Goal: Find specific page/section: Find specific page/section

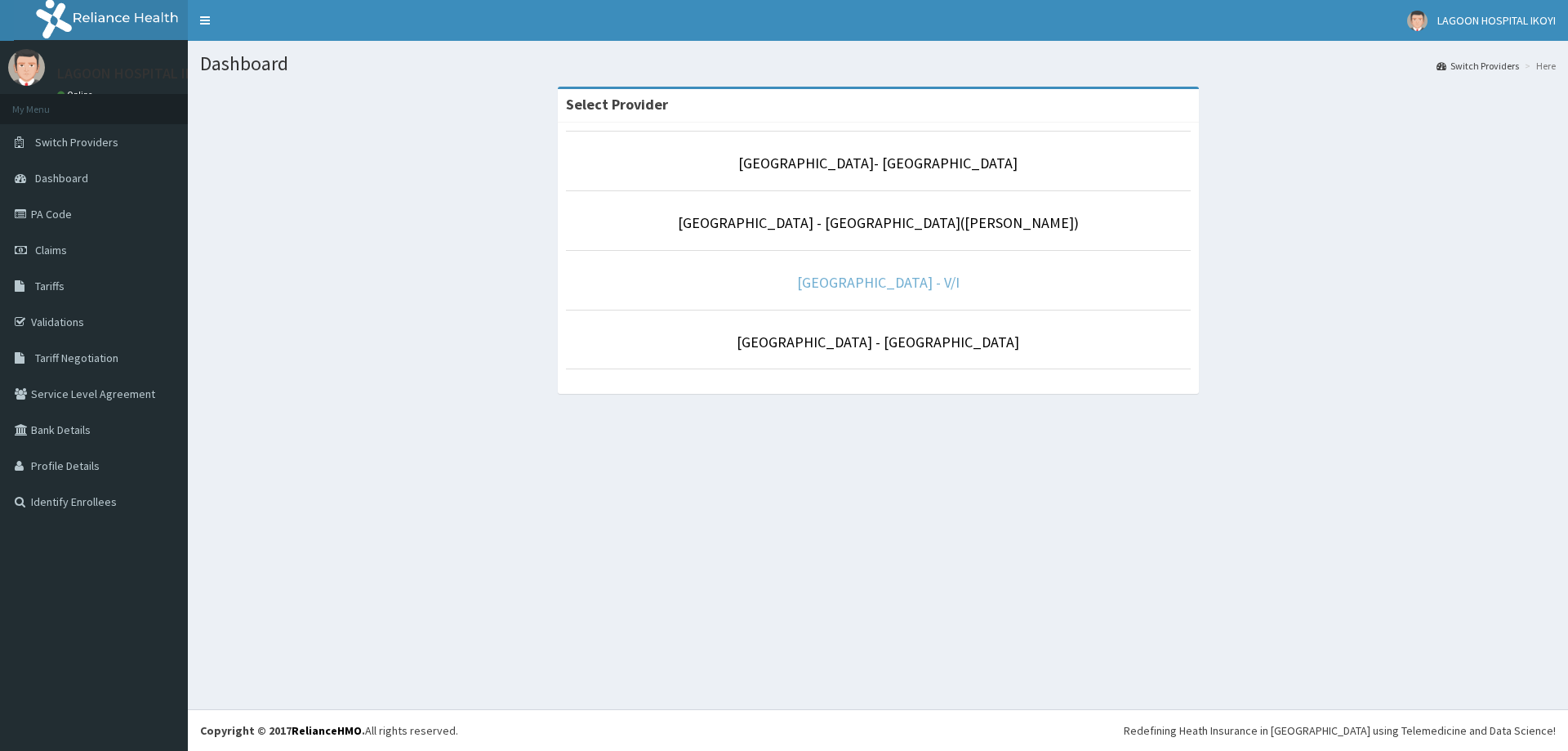
click at [934, 282] on link "[GEOGRAPHIC_DATA] - V/I" at bounding box center [878, 282] width 163 height 18
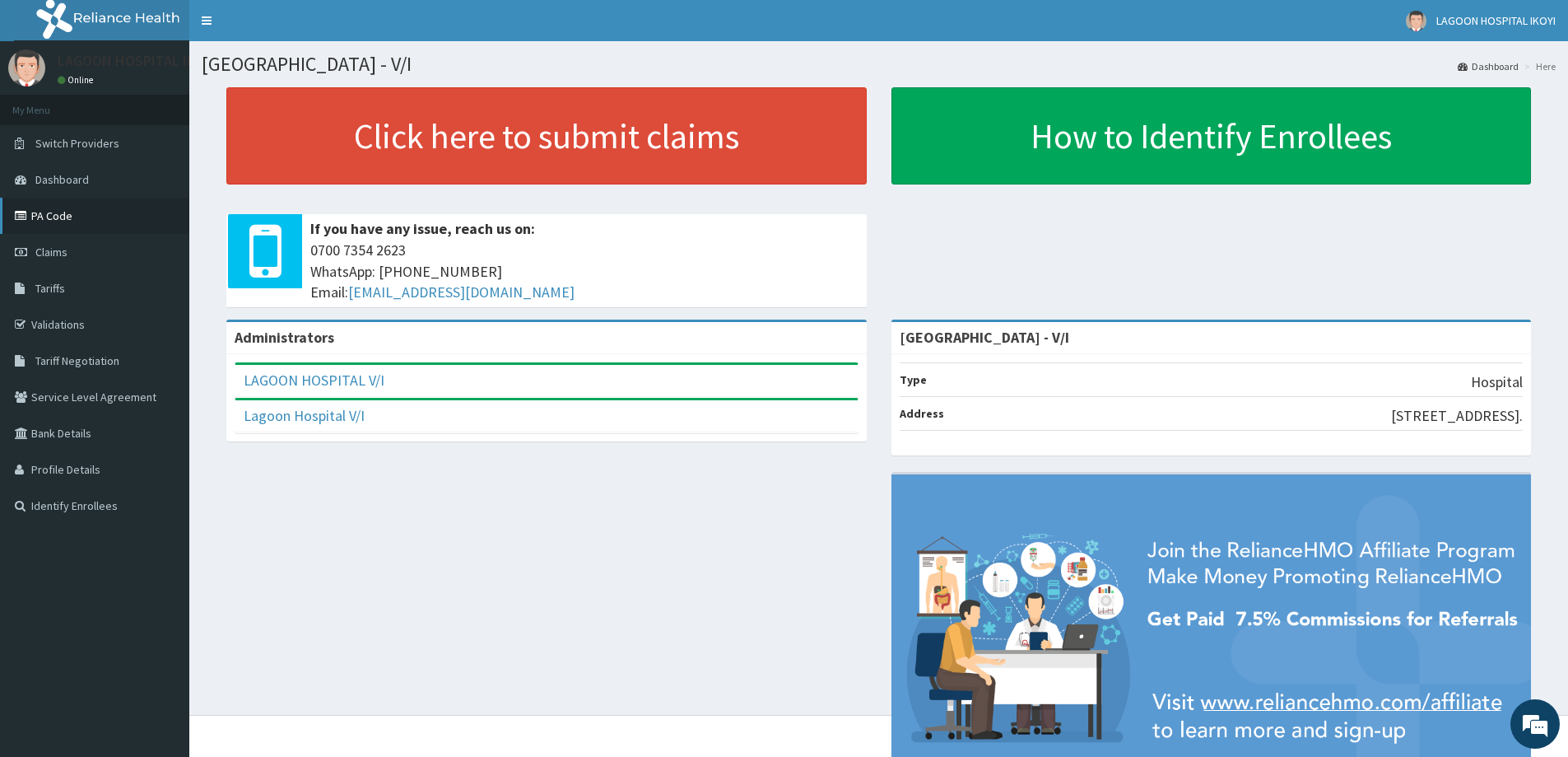
click at [60, 219] on link "PA Code" at bounding box center [94, 215] width 190 height 36
click at [75, 215] on link "PA Code" at bounding box center [94, 215] width 190 height 36
click at [67, 211] on link "PA Code" at bounding box center [94, 215] width 190 height 36
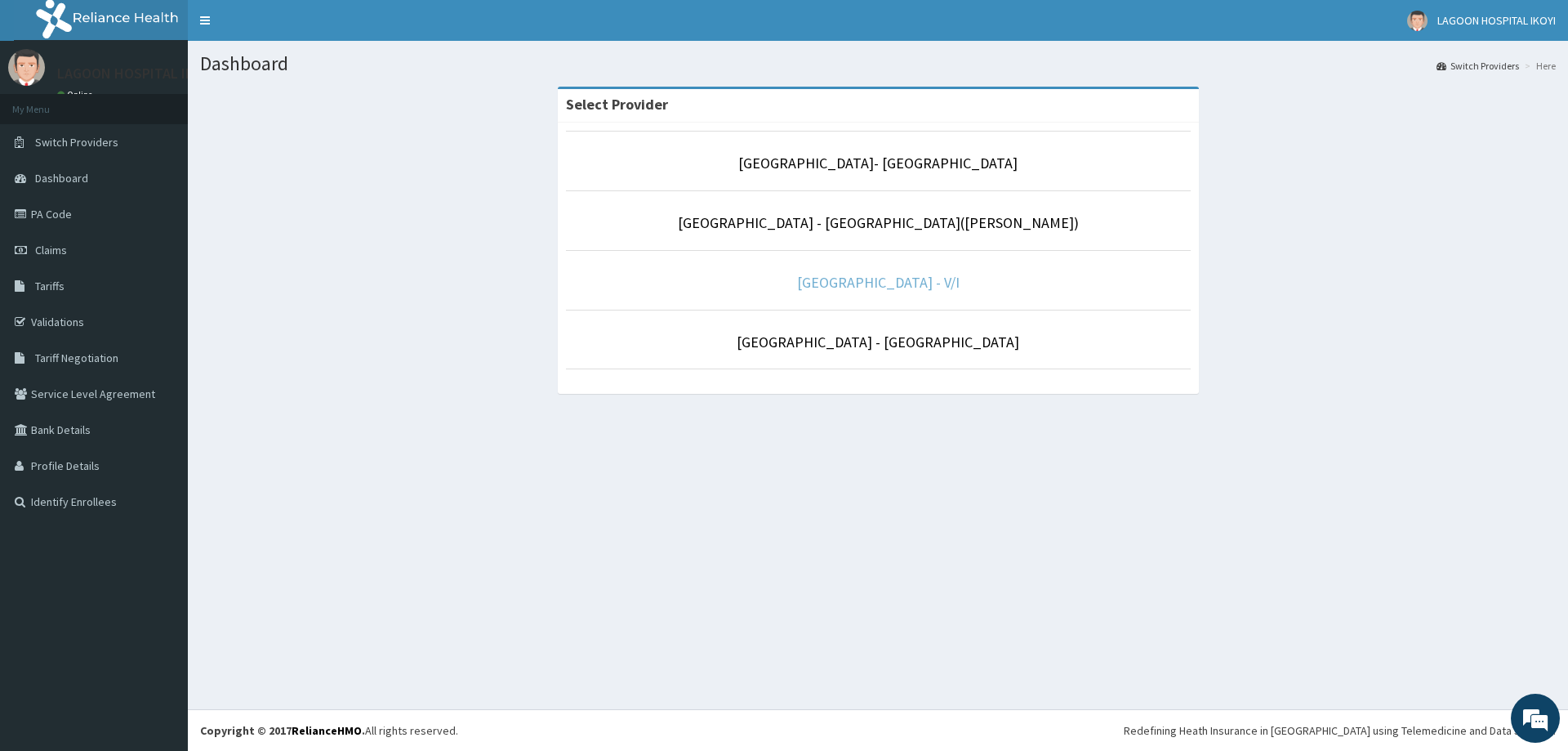
click at [868, 284] on link "[GEOGRAPHIC_DATA] - V/I" at bounding box center [878, 282] width 163 height 18
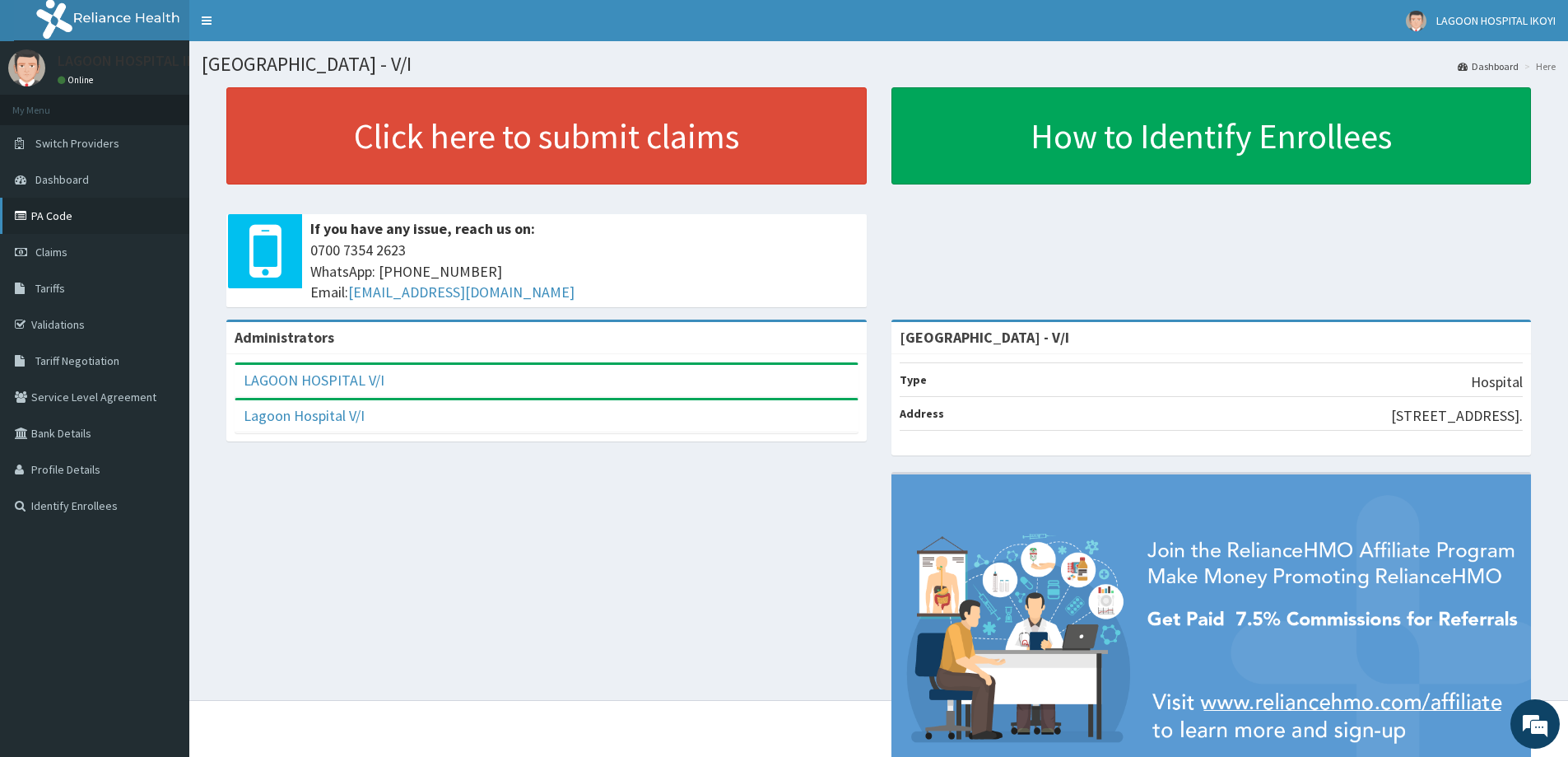
click at [79, 221] on link "PA Code" at bounding box center [94, 215] width 190 height 36
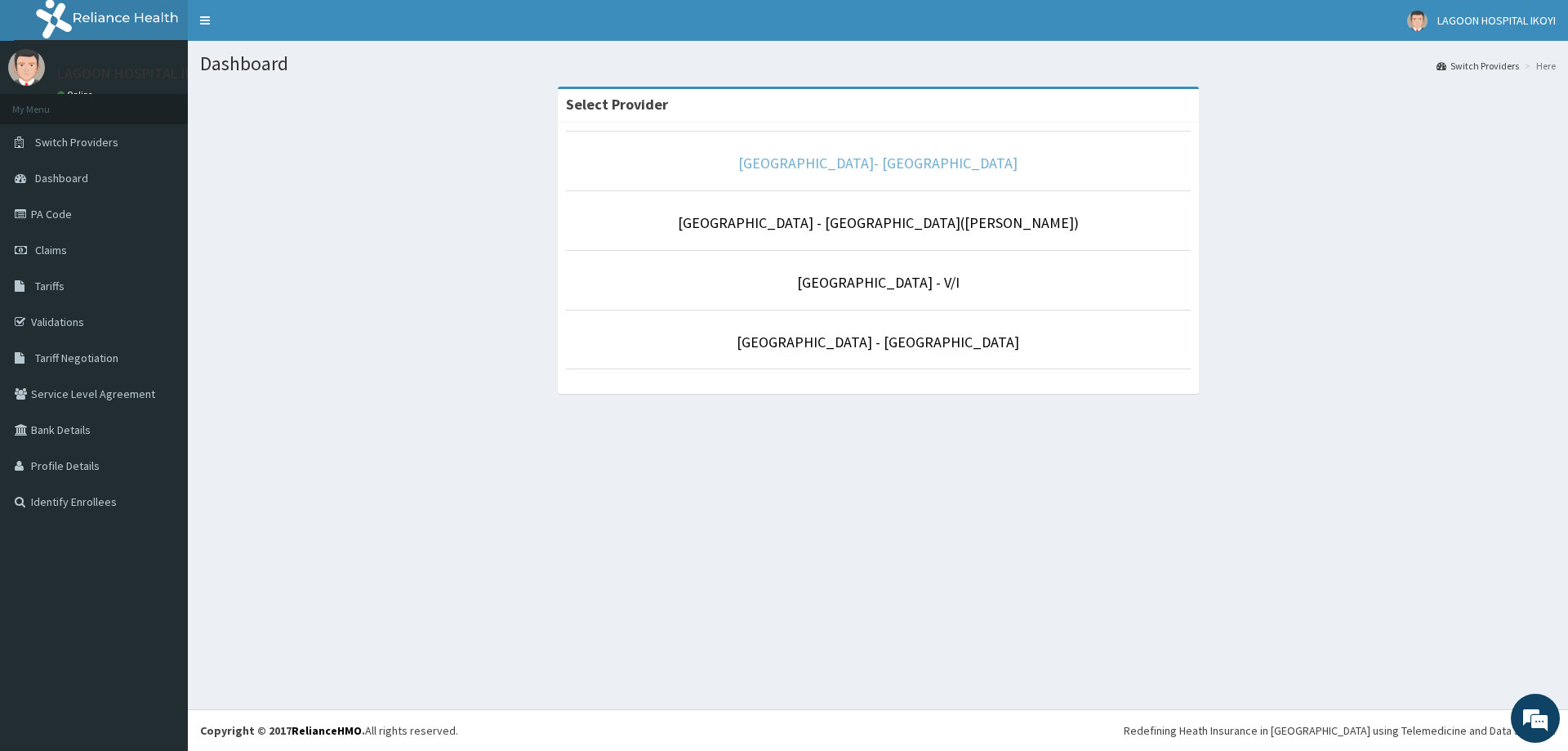
click at [887, 155] on link "[GEOGRAPHIC_DATA]- [GEOGRAPHIC_DATA]" at bounding box center [878, 162] width 279 height 18
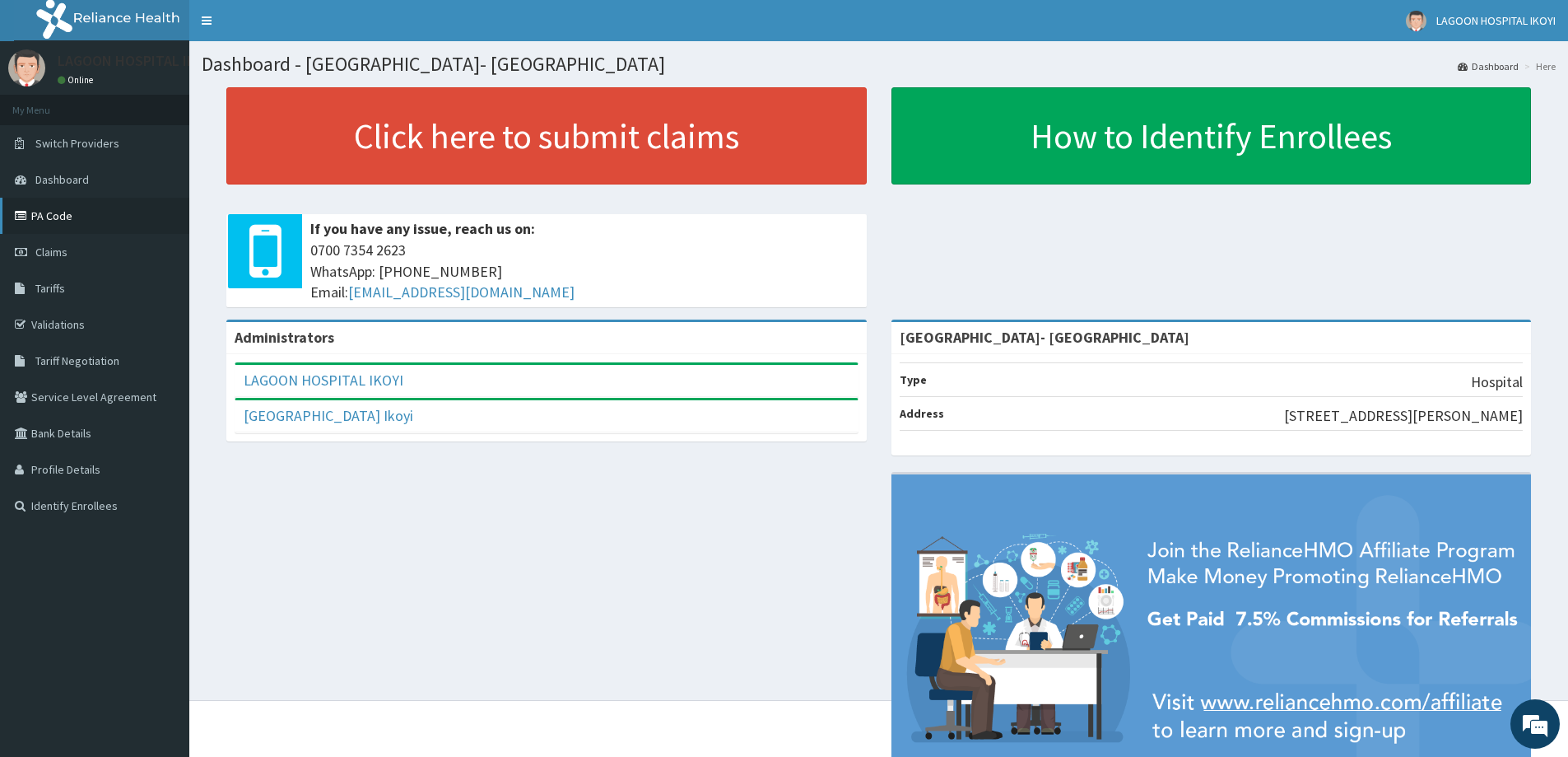
click at [84, 216] on link "PA Code" at bounding box center [94, 215] width 190 height 36
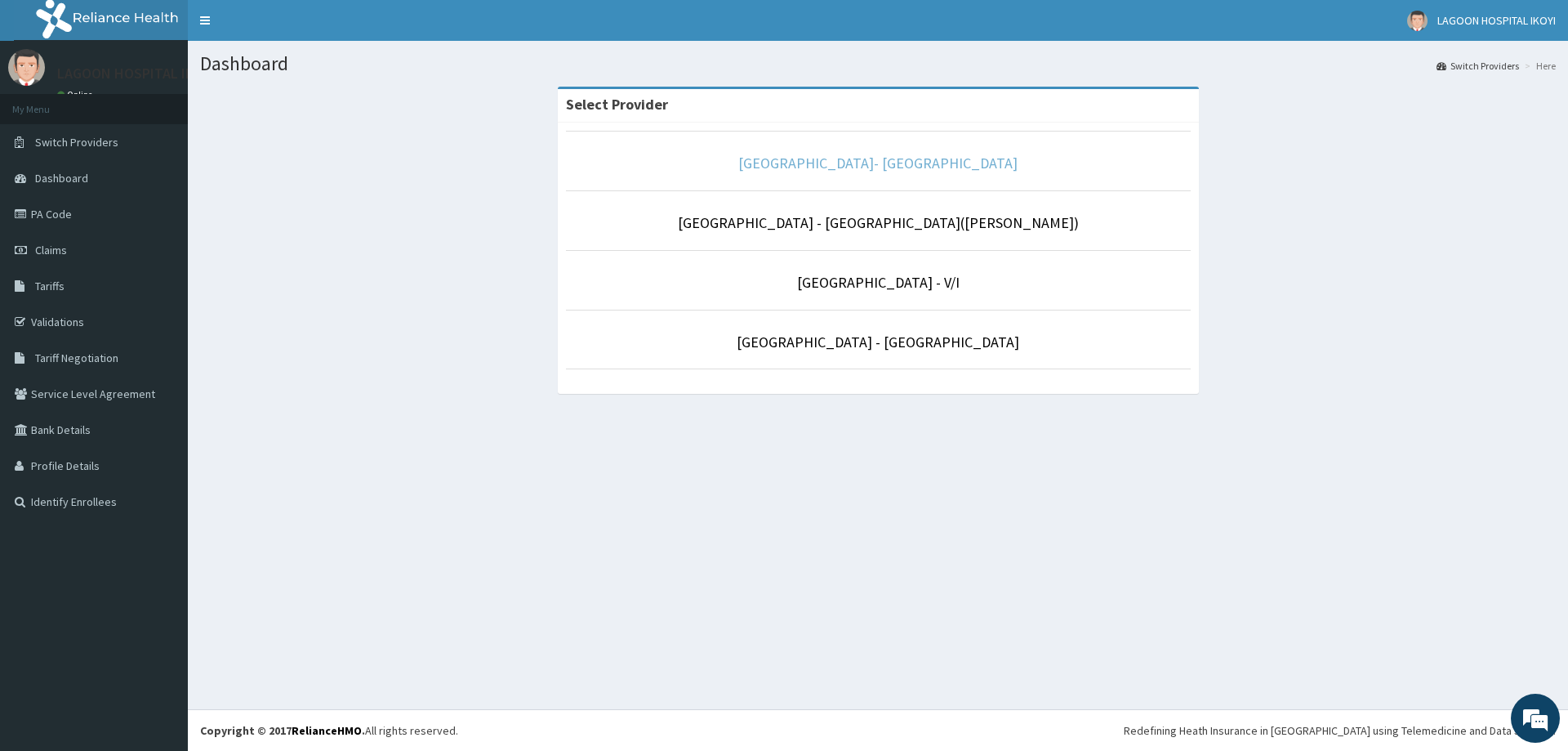
click at [899, 165] on link "[GEOGRAPHIC_DATA]- [GEOGRAPHIC_DATA]" at bounding box center [878, 162] width 279 height 18
